Goal: Information Seeking & Learning: Learn about a topic

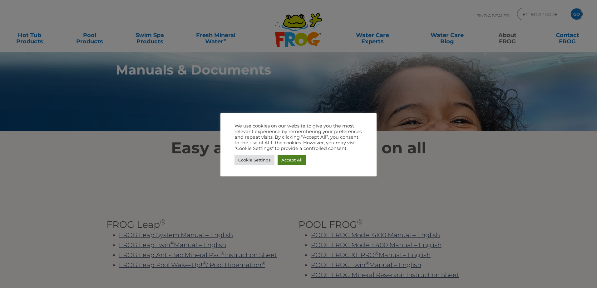
click at [287, 158] on link "Accept All" at bounding box center [292, 160] width 29 height 10
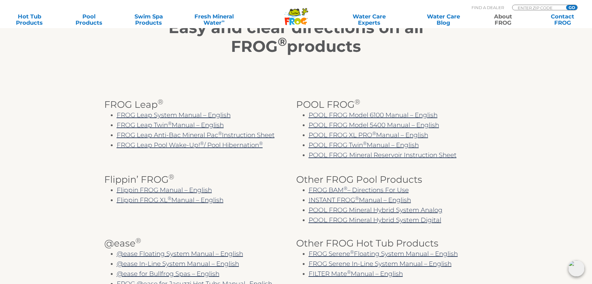
scroll to position [125, 0]
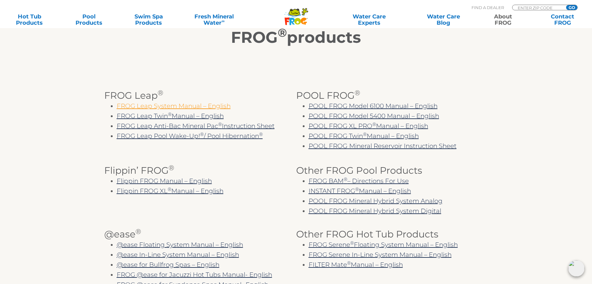
click at [169, 110] on link "FROG Leap System Manual – English" at bounding box center [174, 105] width 114 height 7
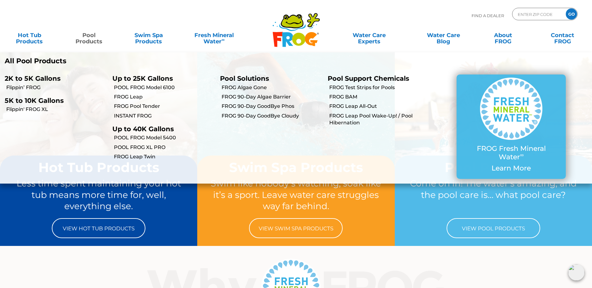
click at [85, 38] on link "Pool Products" at bounding box center [89, 35] width 47 height 12
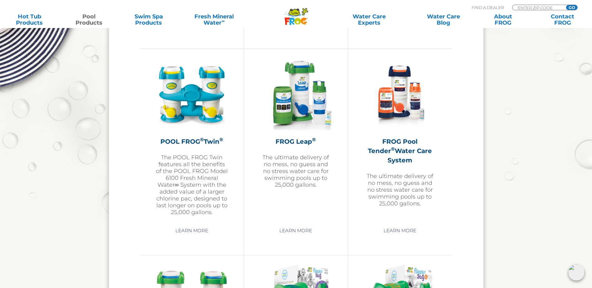
scroll to position [1124, 0]
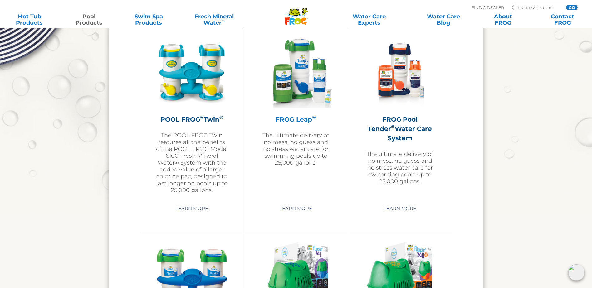
click at [297, 67] on img at bounding box center [296, 72] width 72 height 72
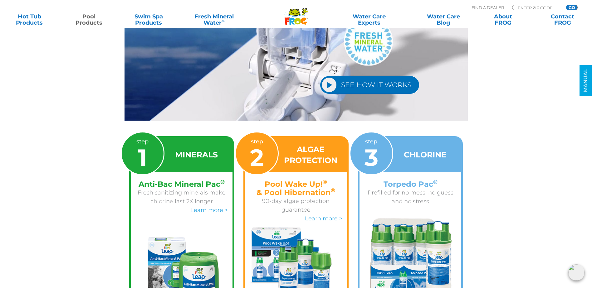
scroll to position [968, 0]
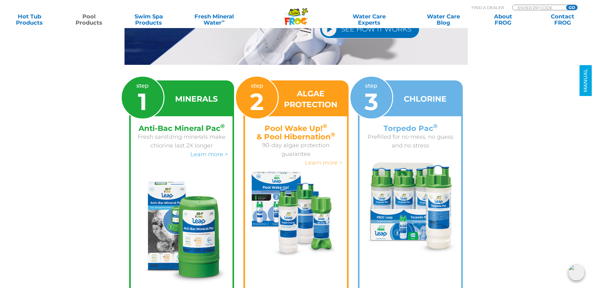
click at [328, 160] on link "Learn more >" at bounding box center [323, 163] width 37 height 7
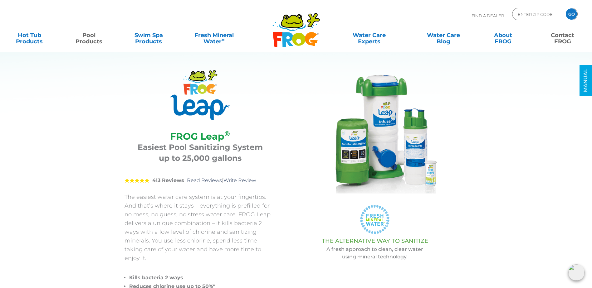
click at [564, 34] on link "Contact FROG" at bounding box center [562, 35] width 47 height 12
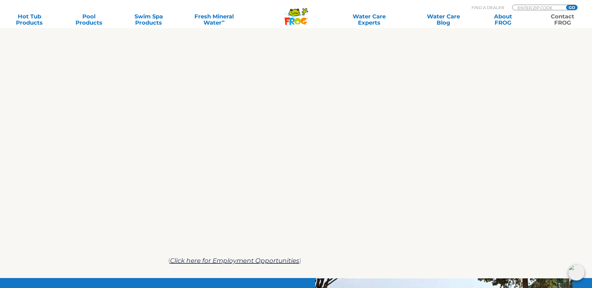
scroll to position [315, 0]
